Goal: Task Accomplishment & Management: Manage account settings

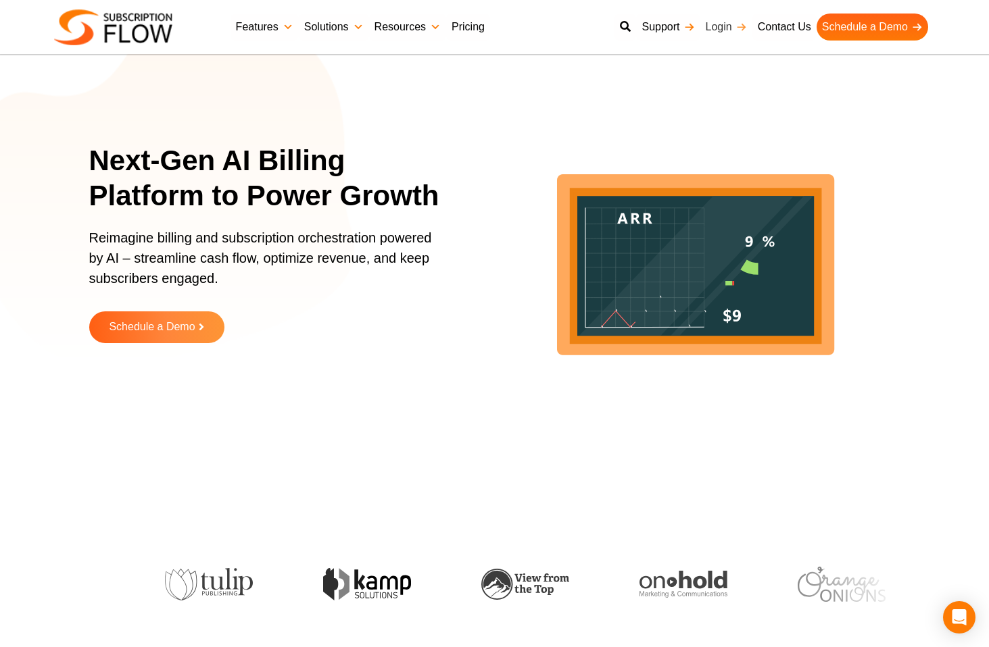
click at [716, 29] on link "Login" at bounding box center [726, 27] width 52 height 27
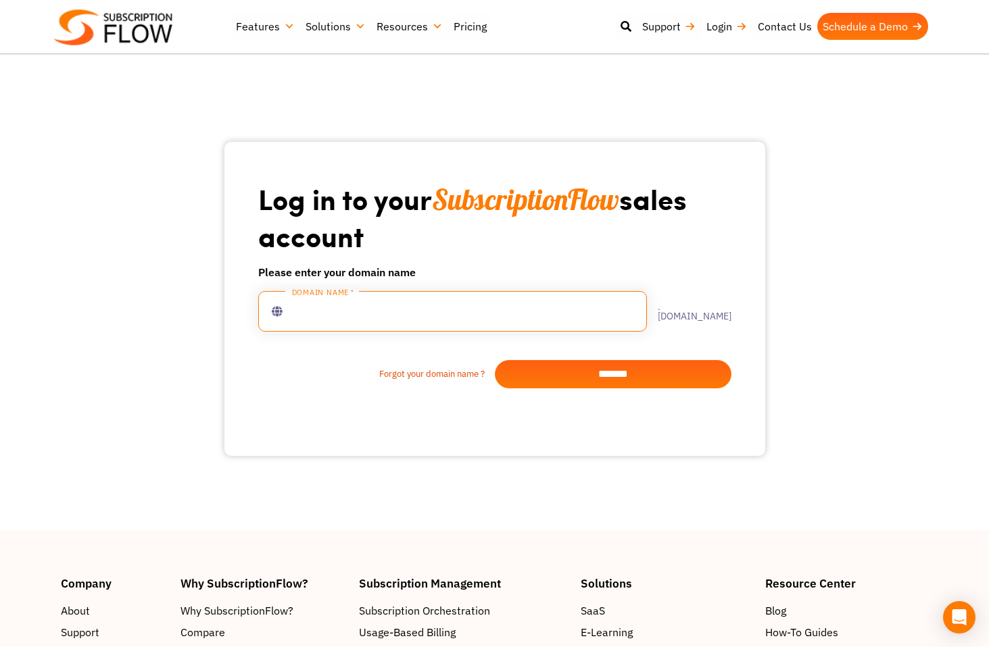
click at [534, 296] on input "text" at bounding box center [452, 311] width 389 height 41
type input "***"
click at [593, 375] on input "*******" at bounding box center [613, 374] width 237 height 28
